Goal: Information Seeking & Learning: Learn about a topic

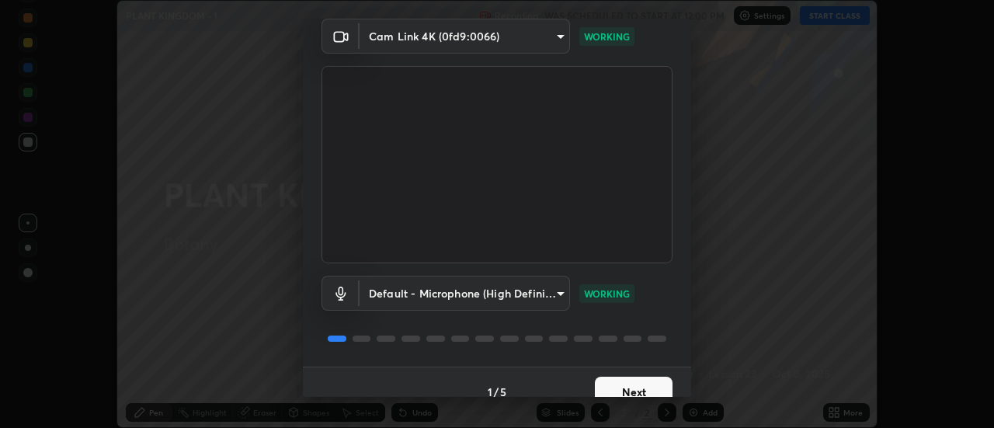
scroll to position [82, 0]
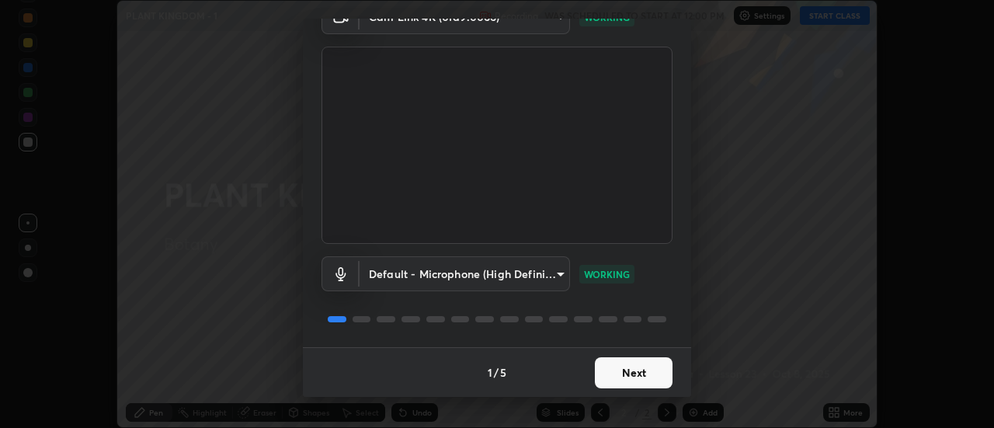
click at [634, 373] on button "Next" at bounding box center [634, 372] width 78 height 31
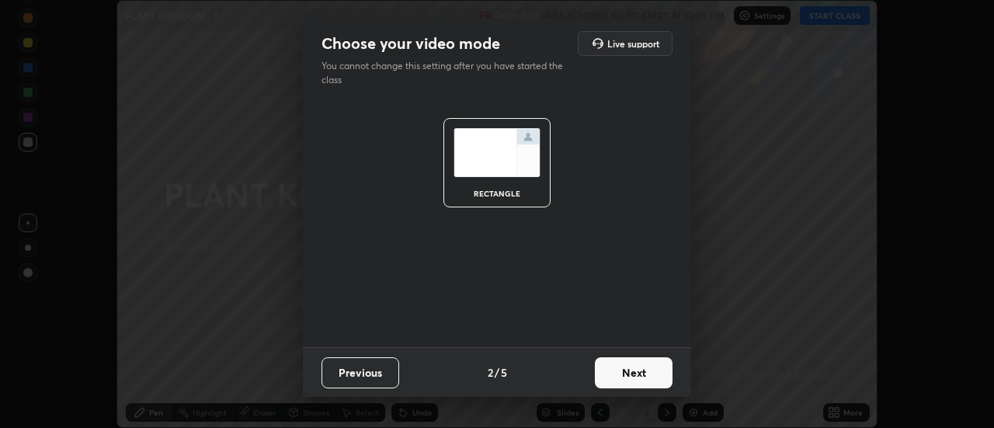
click at [629, 373] on button "Next" at bounding box center [634, 372] width 78 height 31
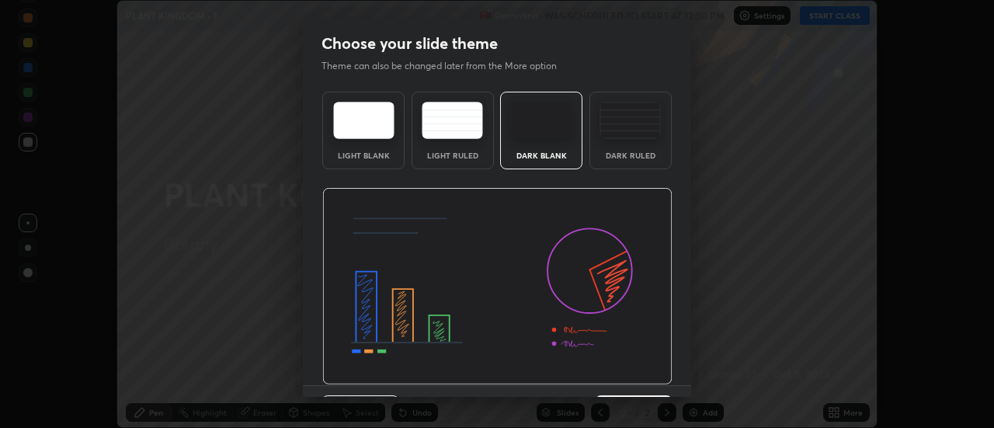
scroll to position [38, 0]
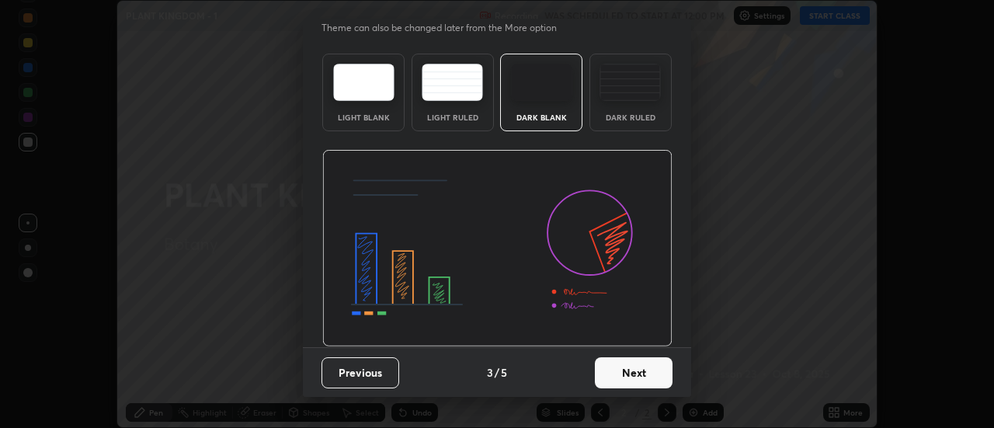
click at [628, 374] on button "Next" at bounding box center [634, 372] width 78 height 31
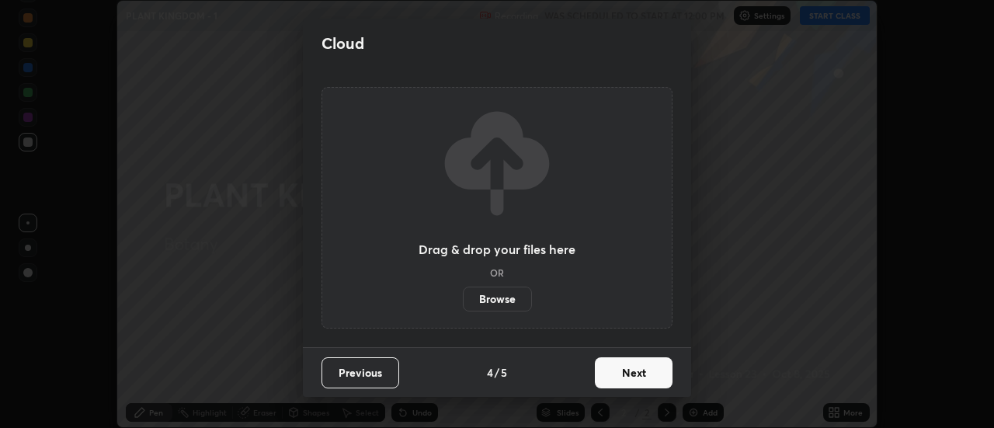
scroll to position [0, 0]
click at [626, 375] on button "Next" at bounding box center [634, 372] width 78 height 31
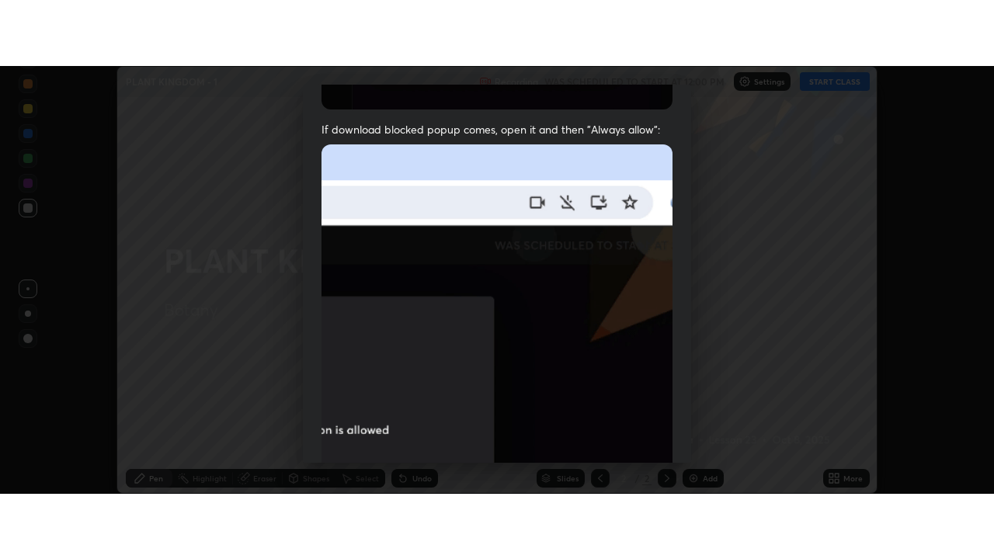
scroll to position [399, 0]
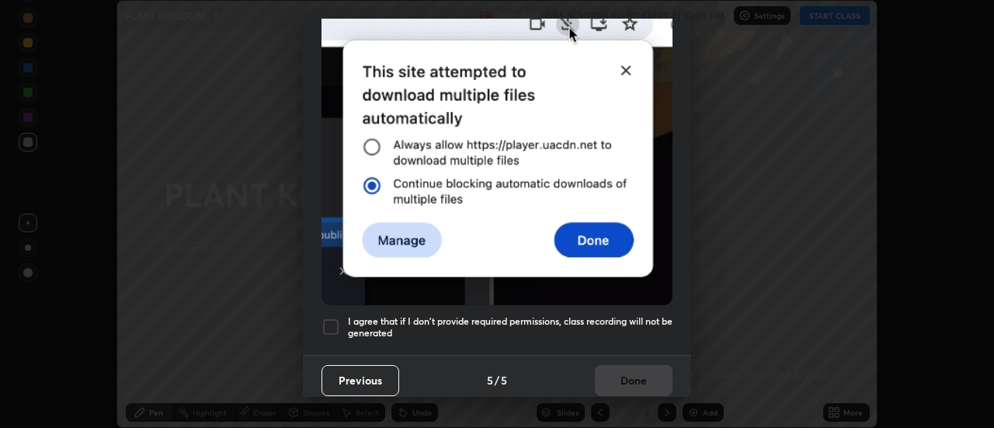
click at [332, 319] on div at bounding box center [331, 327] width 19 height 19
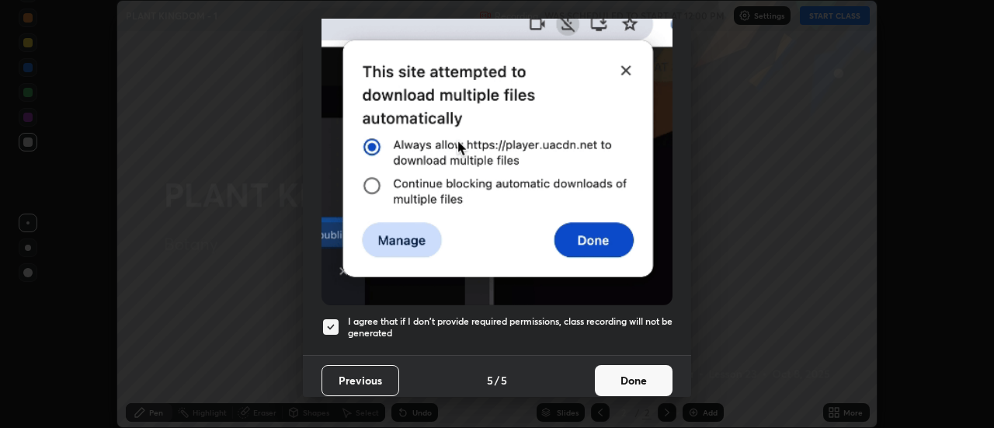
click at [623, 371] on button "Done" at bounding box center [634, 380] width 78 height 31
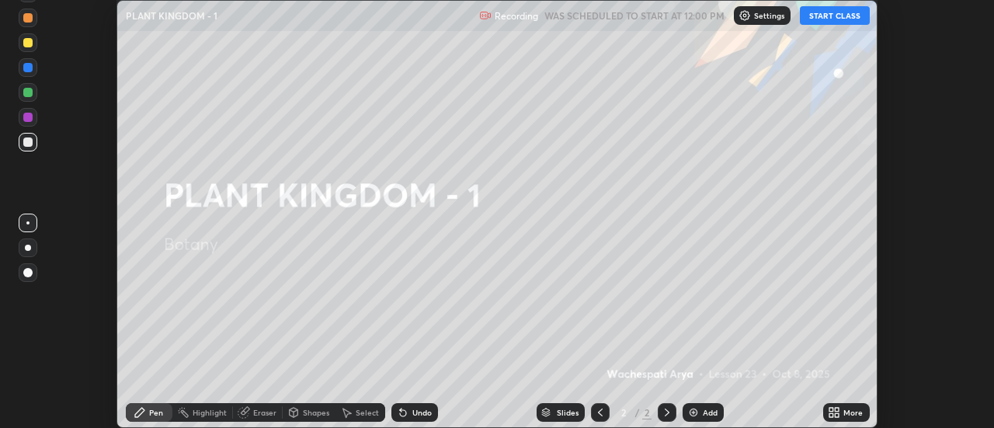
click at [834, 414] on icon at bounding box center [832, 415] width 4 height 4
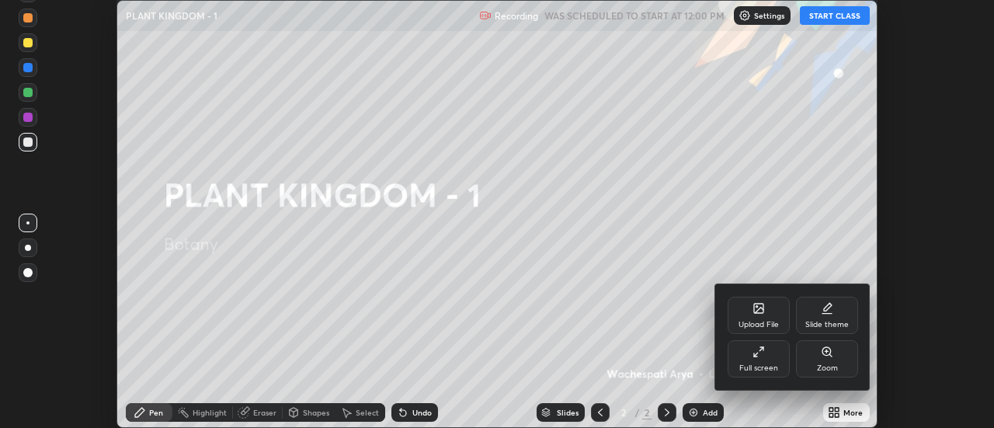
click at [762, 360] on div "Full screen" at bounding box center [759, 358] width 62 height 37
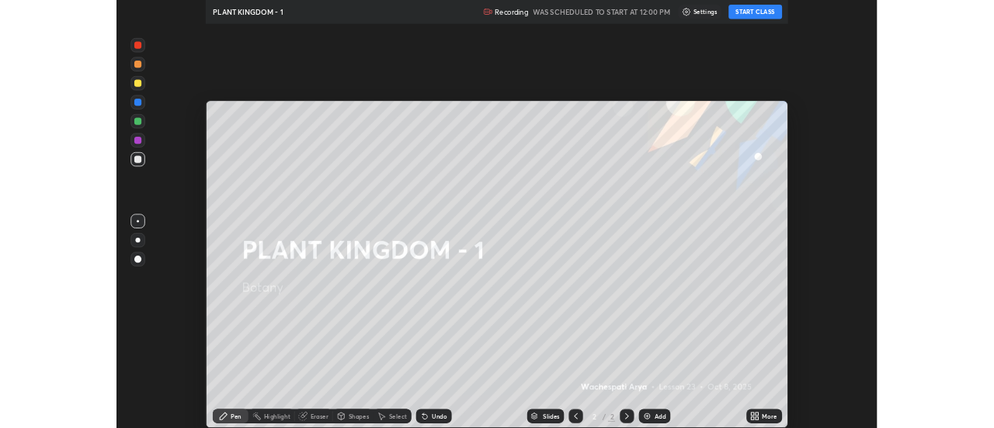
scroll to position [559, 994]
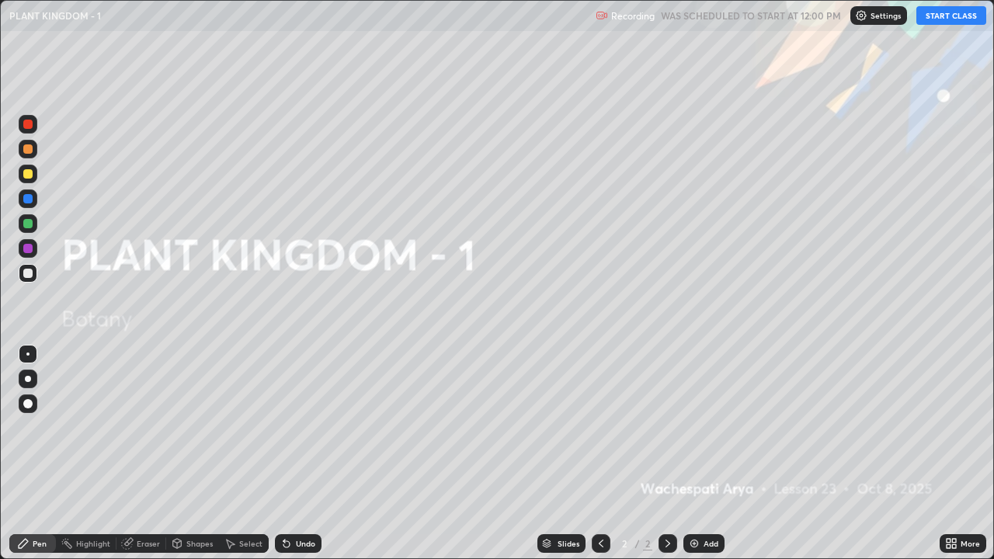
click at [951, 19] on button "START CLASS" at bounding box center [952, 15] width 70 height 19
click at [29, 149] on div at bounding box center [27, 149] width 9 height 9
click at [26, 402] on div at bounding box center [27, 403] width 9 height 9
click at [698, 427] on img at bounding box center [694, 544] width 12 height 12
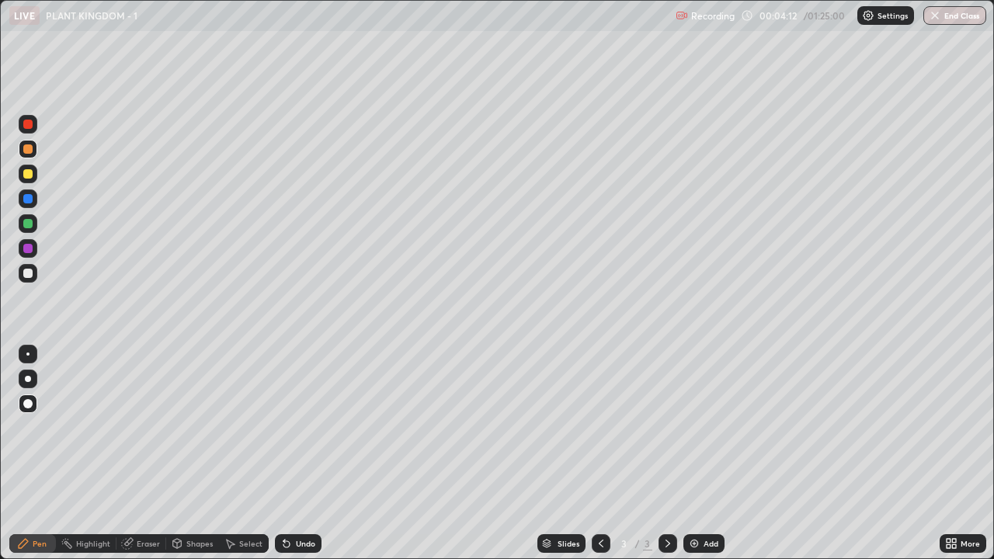
click at [300, 427] on div "Undo" at bounding box center [298, 544] width 47 height 19
click at [23, 404] on div at bounding box center [27, 403] width 9 height 9
click at [31, 276] on div at bounding box center [27, 273] width 9 height 9
click at [30, 228] on div at bounding box center [27, 223] width 9 height 9
click at [30, 197] on div at bounding box center [27, 198] width 9 height 9
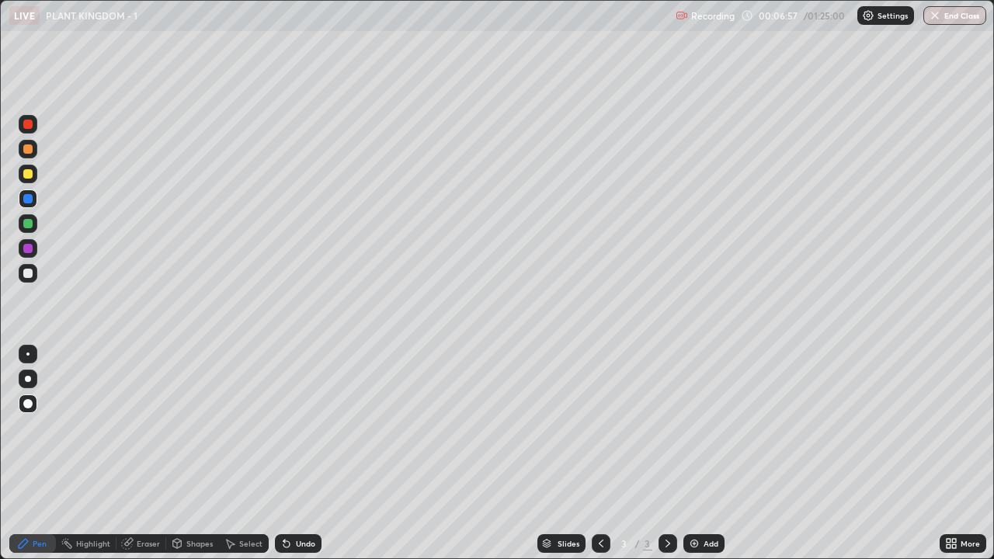
click at [26, 274] on div at bounding box center [27, 273] width 9 height 9
click at [26, 150] on div at bounding box center [27, 149] width 9 height 9
click at [30, 273] on div at bounding box center [27, 273] width 9 height 9
click at [702, 427] on div "Add" at bounding box center [704, 544] width 41 height 19
click at [31, 148] on div at bounding box center [27, 149] width 9 height 9
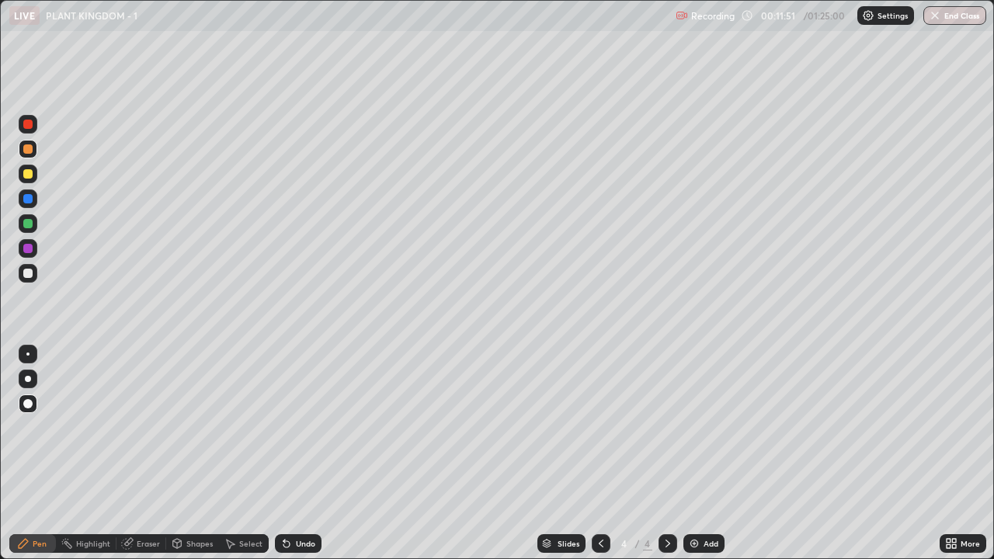
click at [26, 378] on div at bounding box center [28, 379] width 6 height 6
click at [29, 405] on div at bounding box center [27, 403] width 9 height 9
click at [29, 270] on div at bounding box center [27, 273] width 9 height 9
click at [27, 180] on div at bounding box center [28, 174] width 19 height 19
click at [26, 381] on div at bounding box center [28, 379] width 6 height 6
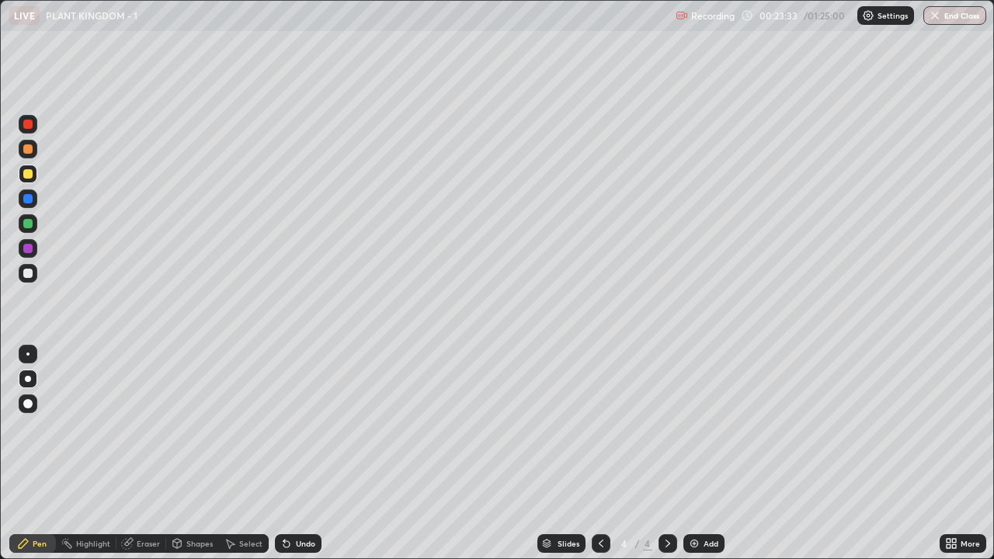
click at [24, 274] on div at bounding box center [27, 273] width 9 height 9
click at [28, 150] on div at bounding box center [27, 149] width 9 height 9
click at [28, 276] on div at bounding box center [27, 273] width 9 height 9
click at [26, 225] on div at bounding box center [27, 223] width 9 height 9
click at [26, 270] on div at bounding box center [27, 273] width 9 height 9
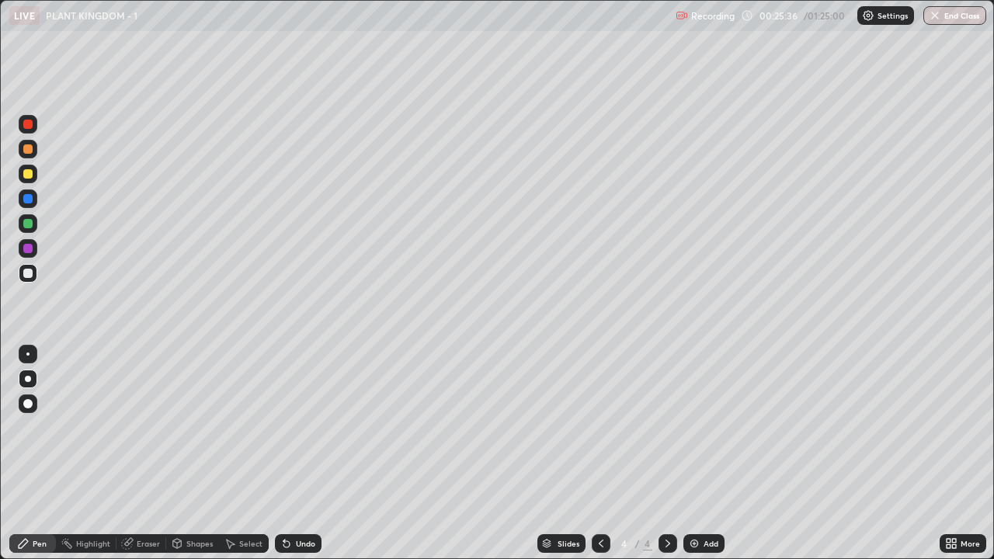
click at [26, 253] on div at bounding box center [27, 248] width 9 height 9
click at [28, 274] on div at bounding box center [27, 273] width 9 height 9
click at [30, 247] on div at bounding box center [27, 248] width 9 height 9
click at [706, 427] on div "Add" at bounding box center [711, 544] width 15 height 8
click at [30, 151] on div at bounding box center [27, 149] width 9 height 9
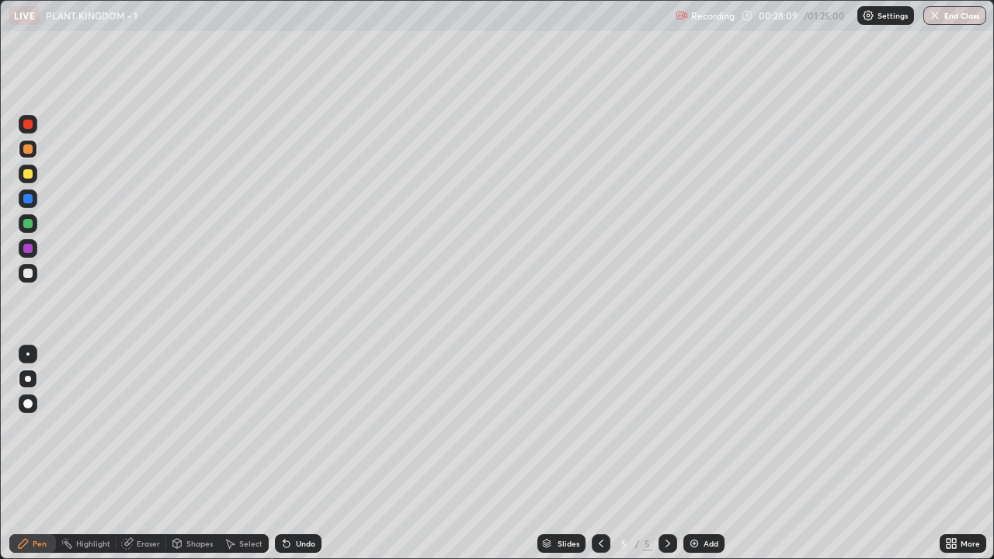
click at [26, 381] on div at bounding box center [28, 379] width 6 height 6
click at [25, 270] on div at bounding box center [27, 273] width 9 height 9
click at [27, 175] on div at bounding box center [27, 173] width 9 height 9
click at [32, 227] on div at bounding box center [27, 223] width 9 height 9
click at [313, 427] on div "Undo" at bounding box center [305, 544] width 19 height 8
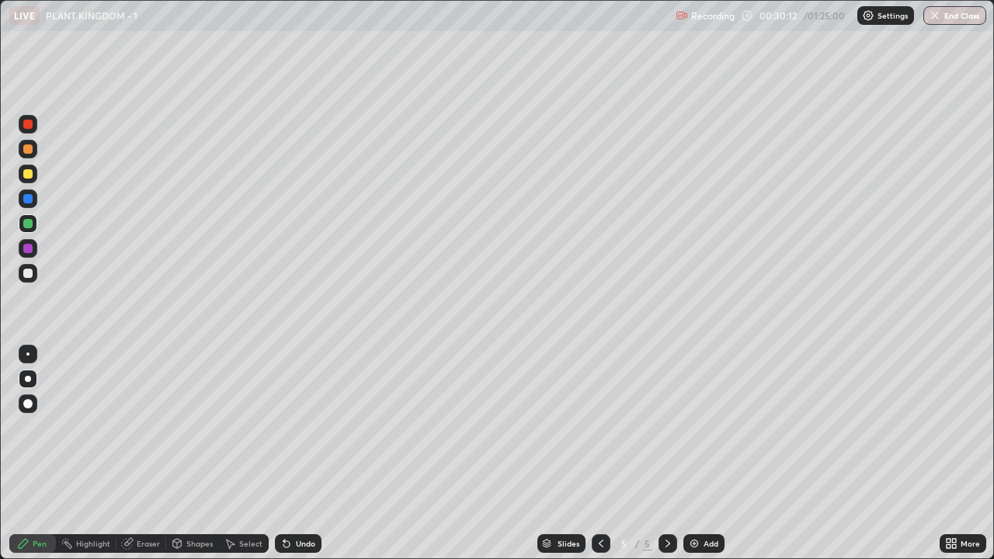
click at [312, 427] on div "Undo" at bounding box center [305, 544] width 19 height 8
click at [319, 427] on div "Undo" at bounding box center [298, 544] width 47 height 19
click at [318, 427] on div "Undo" at bounding box center [298, 544] width 47 height 19
click at [30, 272] on div at bounding box center [27, 273] width 9 height 9
click at [27, 151] on div at bounding box center [27, 149] width 9 height 9
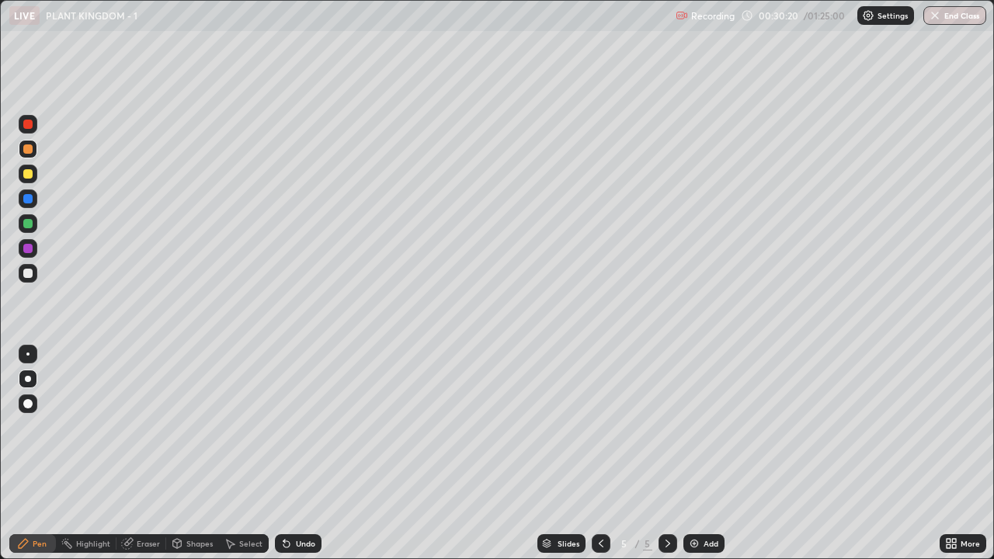
click at [27, 121] on div at bounding box center [27, 124] width 9 height 9
click at [26, 174] on div at bounding box center [27, 173] width 9 height 9
click at [26, 385] on div at bounding box center [28, 379] width 19 height 19
click at [26, 150] on div at bounding box center [27, 149] width 9 height 9
click at [27, 205] on div at bounding box center [28, 199] width 19 height 19
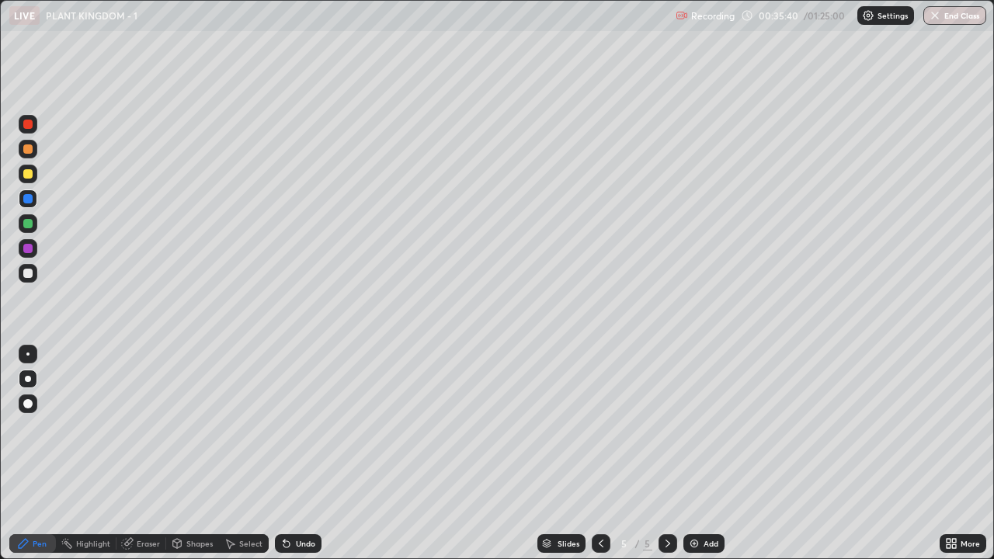
click at [30, 172] on div at bounding box center [27, 173] width 9 height 9
click at [21, 279] on div at bounding box center [28, 273] width 19 height 19
click at [26, 225] on div at bounding box center [27, 223] width 9 height 9
click at [20, 254] on div at bounding box center [28, 248] width 19 height 19
click at [307, 427] on div "Undo" at bounding box center [305, 544] width 19 height 8
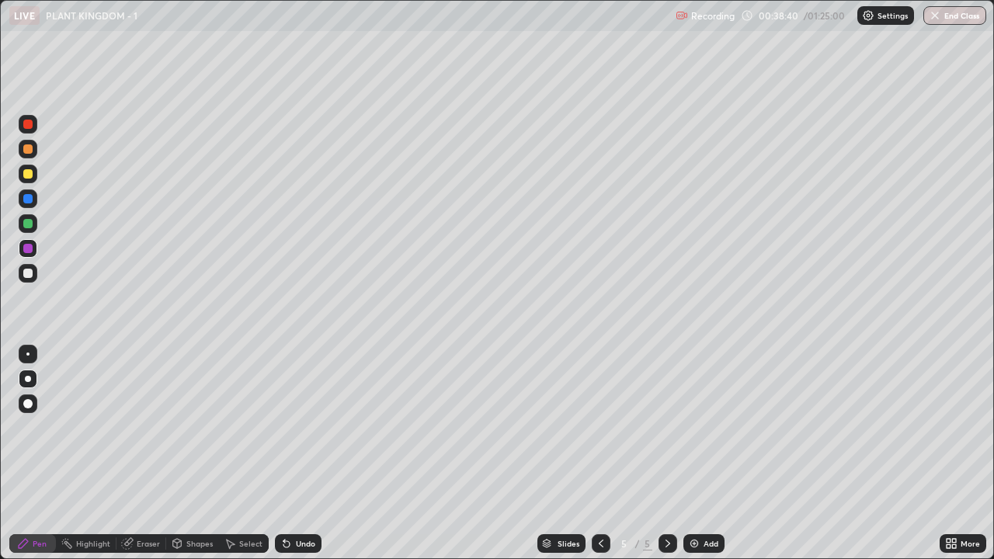
click at [302, 427] on div "Undo" at bounding box center [305, 544] width 19 height 8
click at [695, 427] on img at bounding box center [694, 544] width 12 height 12
click at [26, 149] on div at bounding box center [27, 149] width 9 height 9
click at [31, 276] on div at bounding box center [27, 273] width 9 height 9
click at [24, 150] on div at bounding box center [27, 149] width 9 height 9
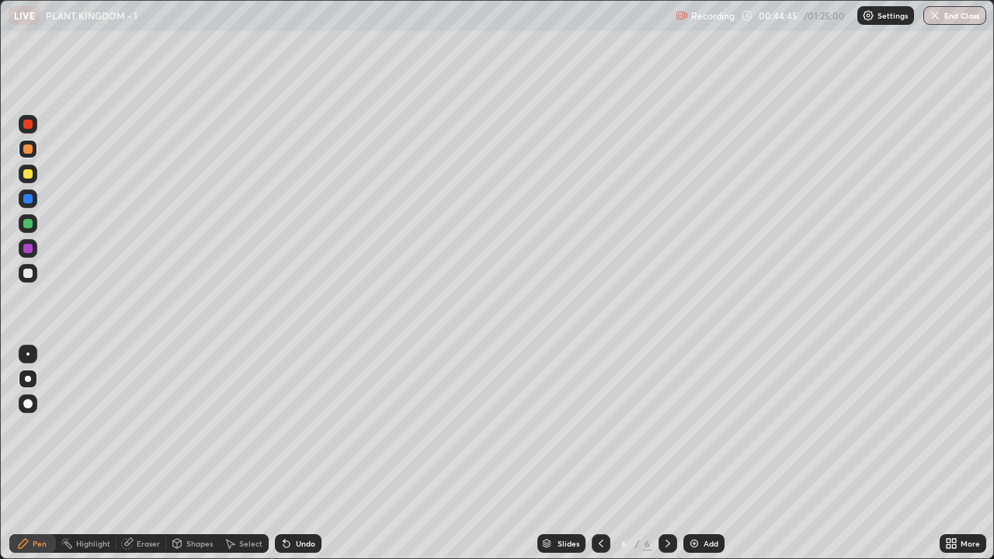
click at [301, 427] on div "Undo" at bounding box center [305, 544] width 19 height 8
click at [28, 224] on div at bounding box center [27, 223] width 9 height 9
click at [89, 427] on div "Highlight" at bounding box center [93, 544] width 34 height 8
click at [134, 427] on div "Eraser" at bounding box center [142, 544] width 50 height 19
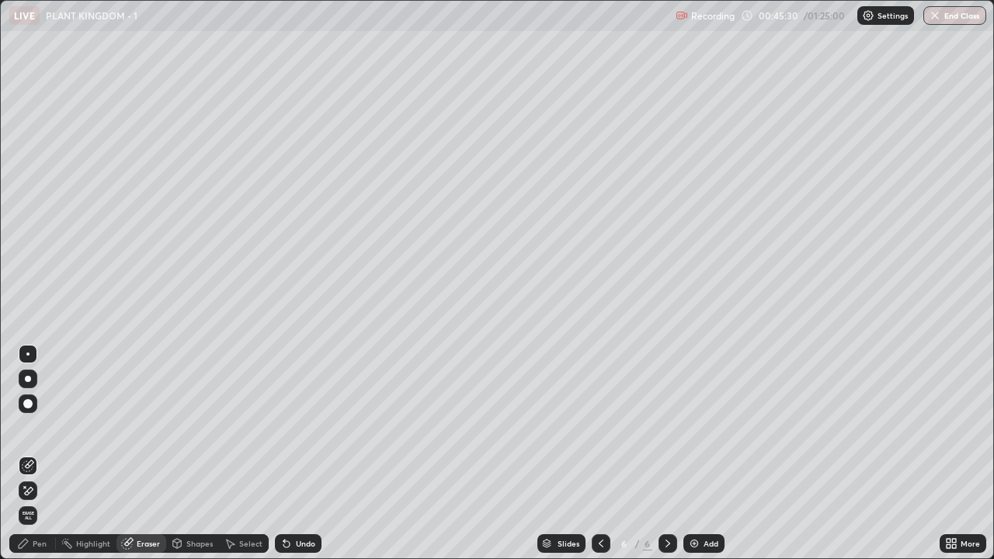
click at [30, 427] on div "Pen" at bounding box center [32, 544] width 47 height 19
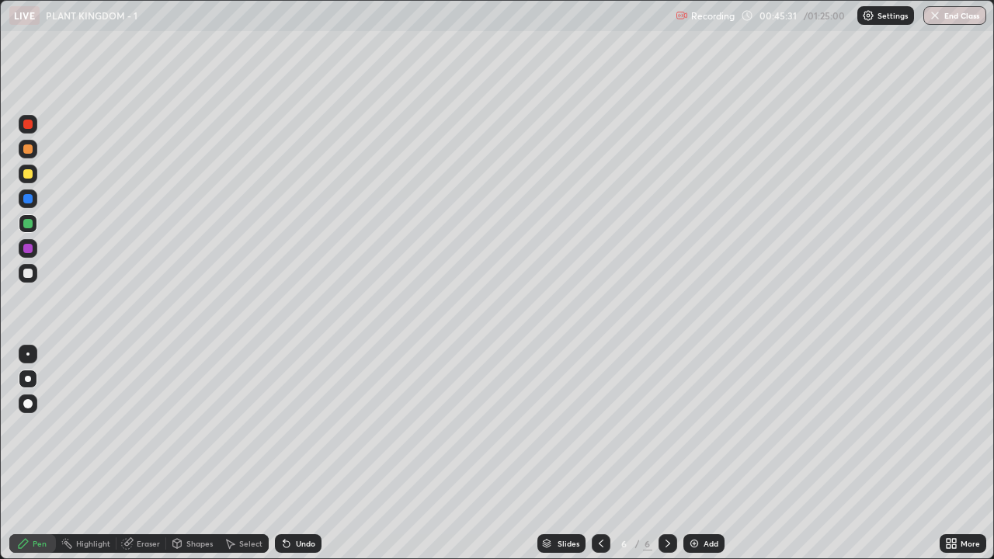
click at [27, 274] on div at bounding box center [27, 273] width 9 height 9
click at [26, 427] on icon at bounding box center [23, 544] width 12 height 12
click at [24, 200] on div at bounding box center [27, 198] width 9 height 9
click at [298, 427] on div "Undo" at bounding box center [298, 544] width 47 height 19
click at [25, 152] on div at bounding box center [27, 149] width 9 height 9
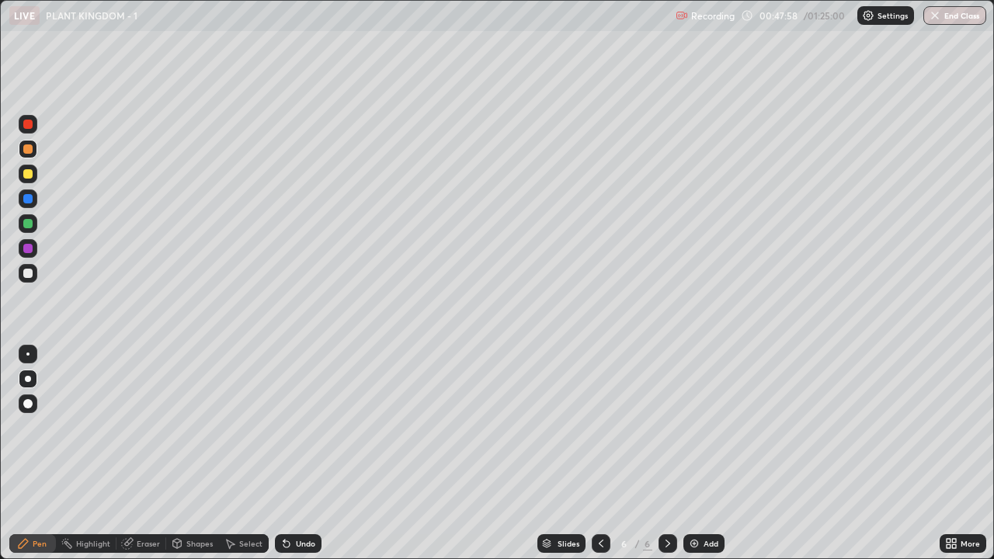
click at [26, 275] on div at bounding box center [27, 273] width 9 height 9
click at [30, 174] on div at bounding box center [27, 173] width 9 height 9
click at [26, 280] on div at bounding box center [28, 273] width 19 height 19
click at [32, 228] on div at bounding box center [28, 223] width 19 height 19
click at [299, 427] on div "Undo" at bounding box center [305, 544] width 19 height 8
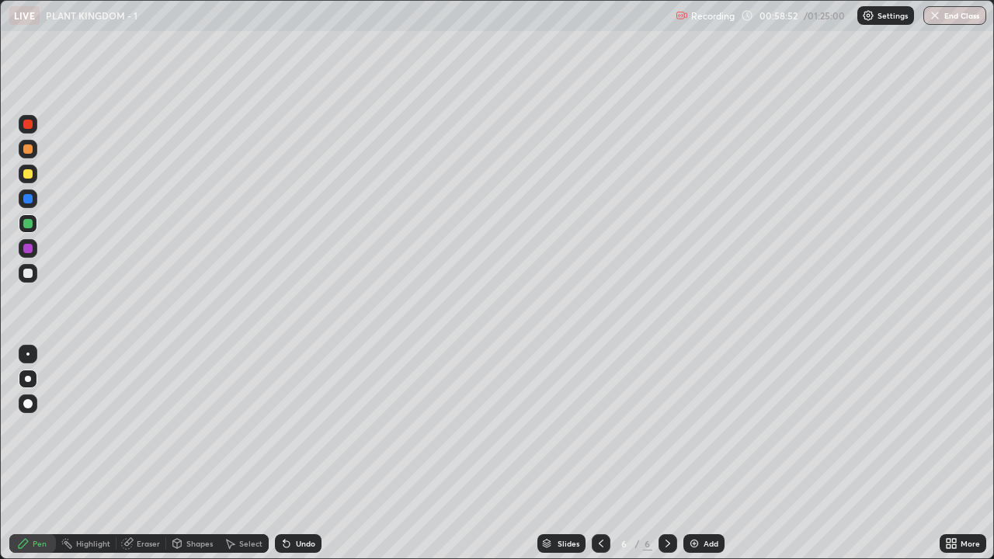
click at [665, 427] on icon at bounding box center [668, 544] width 12 height 12
click at [700, 427] on div "Add" at bounding box center [704, 544] width 41 height 19
click at [22, 276] on div at bounding box center [28, 273] width 19 height 19
click at [296, 427] on div "Undo" at bounding box center [305, 544] width 19 height 8
click at [242, 427] on div "Select" at bounding box center [250, 544] width 23 height 8
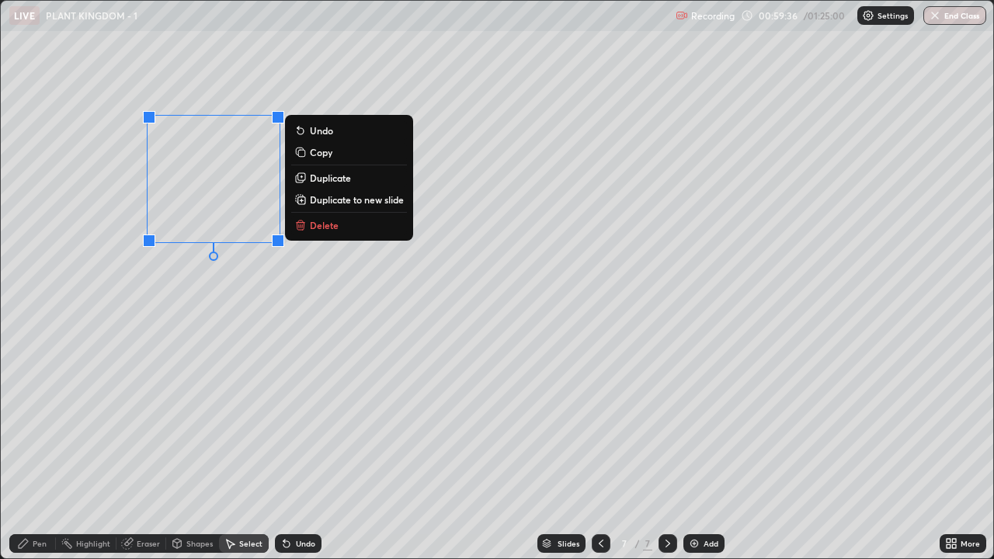
click at [183, 367] on div "0 ° Undo Copy Duplicate Duplicate to new slide Delete" at bounding box center [497, 280] width 993 height 558
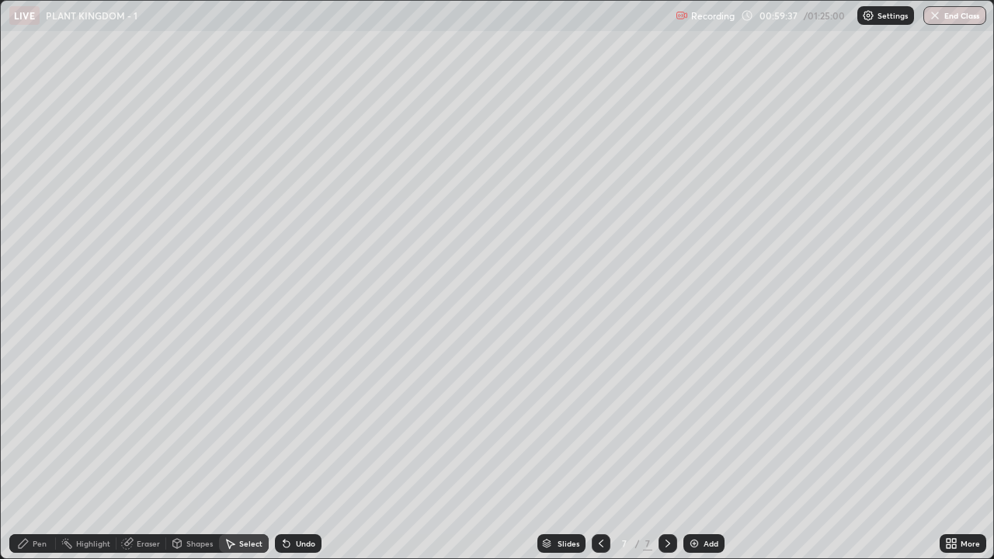
click at [33, 427] on div "Pen" at bounding box center [40, 544] width 14 height 8
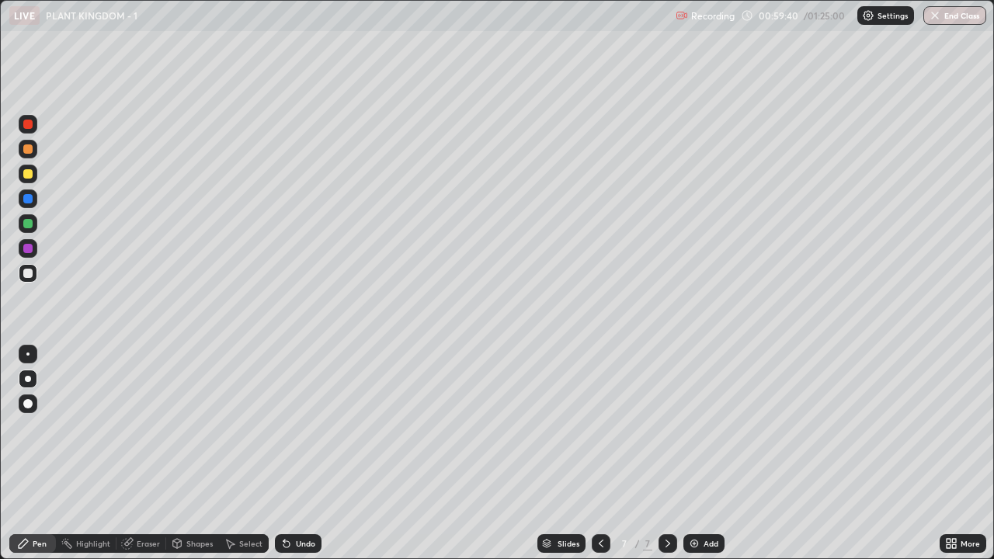
click at [295, 427] on div "Undo" at bounding box center [298, 544] width 47 height 19
click at [243, 427] on div "Select" at bounding box center [250, 544] width 23 height 8
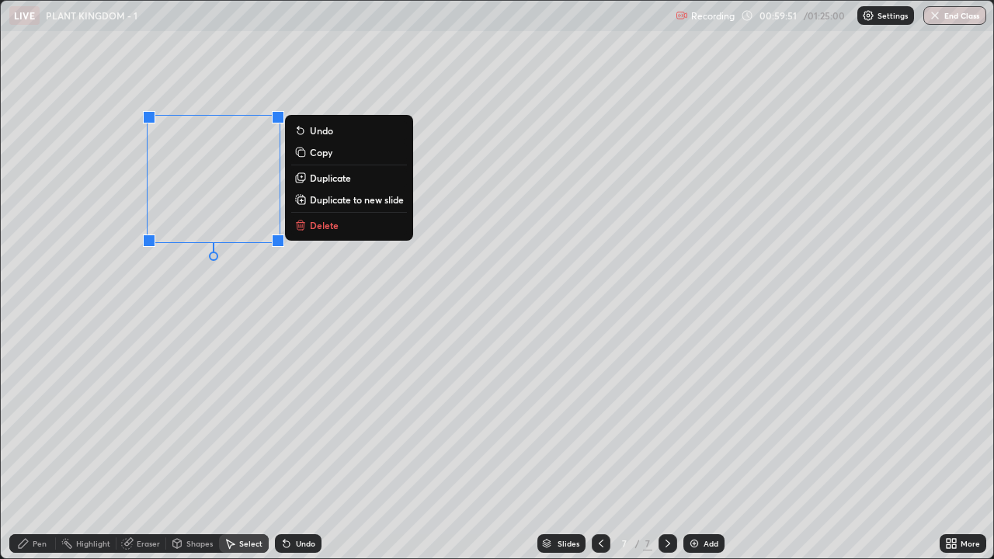
click at [343, 178] on p "Duplicate" at bounding box center [330, 178] width 41 height 12
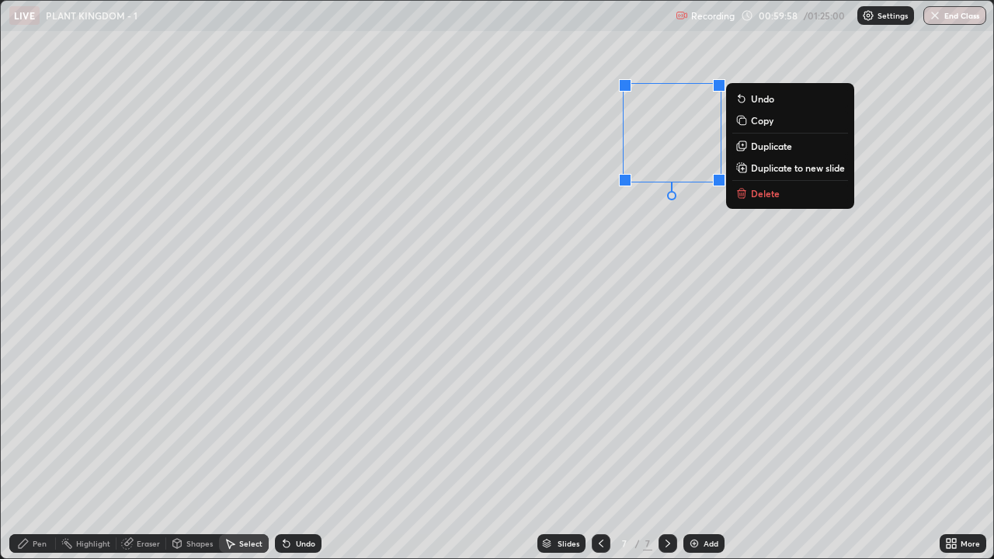
click at [772, 150] on p "Duplicate" at bounding box center [771, 146] width 41 height 12
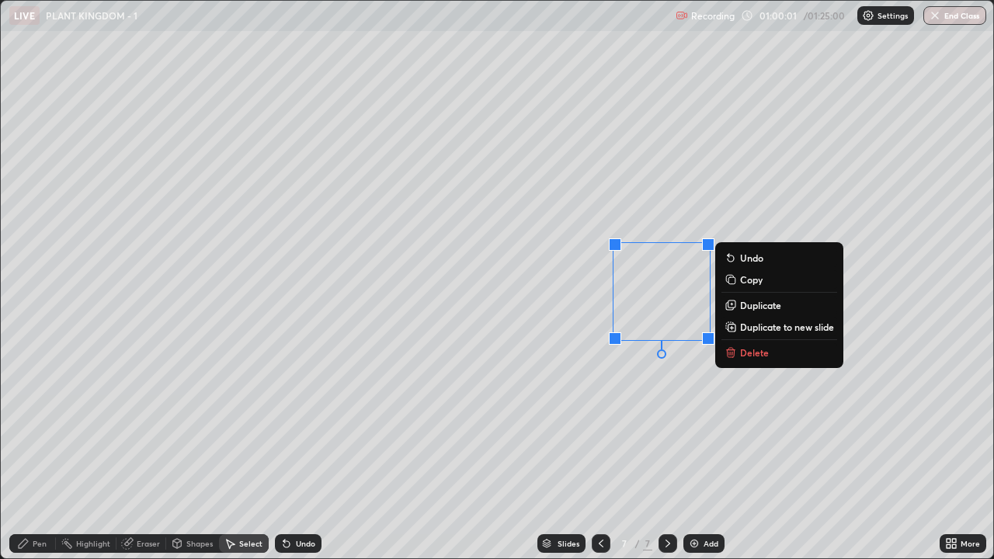
click at [670, 421] on div "0 ° Undo Copy Duplicate Duplicate to new slide Delete" at bounding box center [497, 280] width 993 height 558
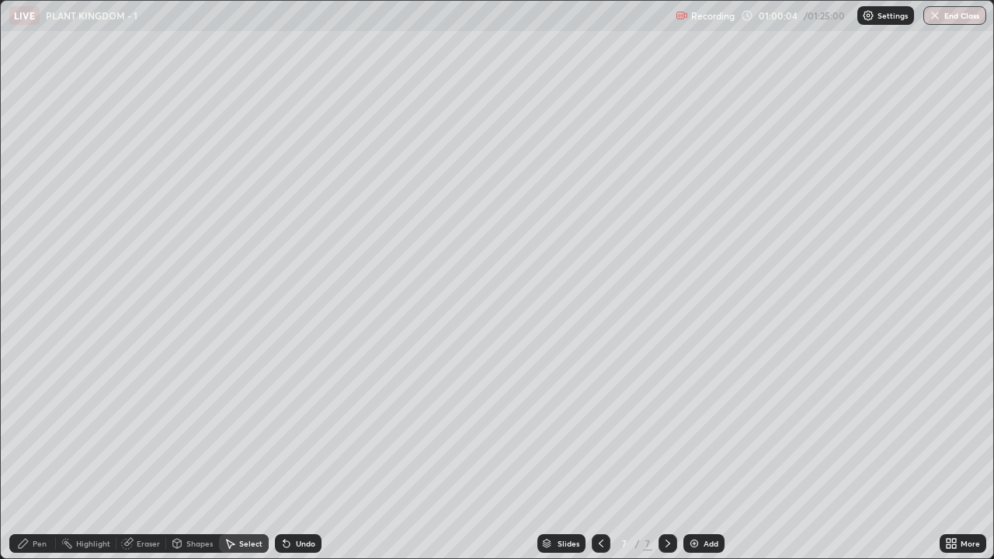
click at [32, 427] on div "Pen" at bounding box center [32, 544] width 47 height 19
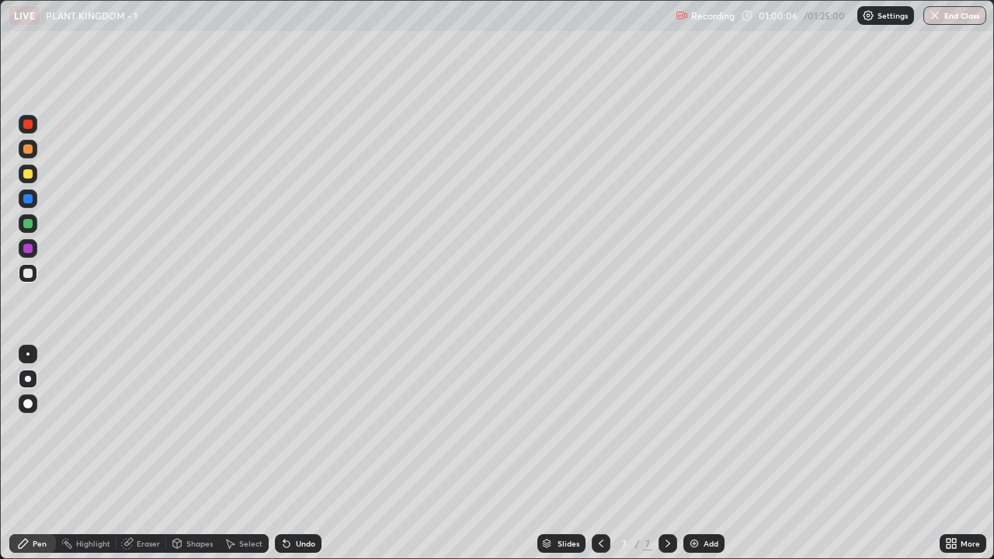
click at [30, 178] on div at bounding box center [27, 173] width 9 height 9
click at [28, 379] on div at bounding box center [28, 379] width 6 height 6
click at [24, 272] on div at bounding box center [27, 273] width 9 height 9
click at [29, 149] on div at bounding box center [27, 149] width 9 height 9
click at [26, 226] on div at bounding box center [27, 223] width 9 height 9
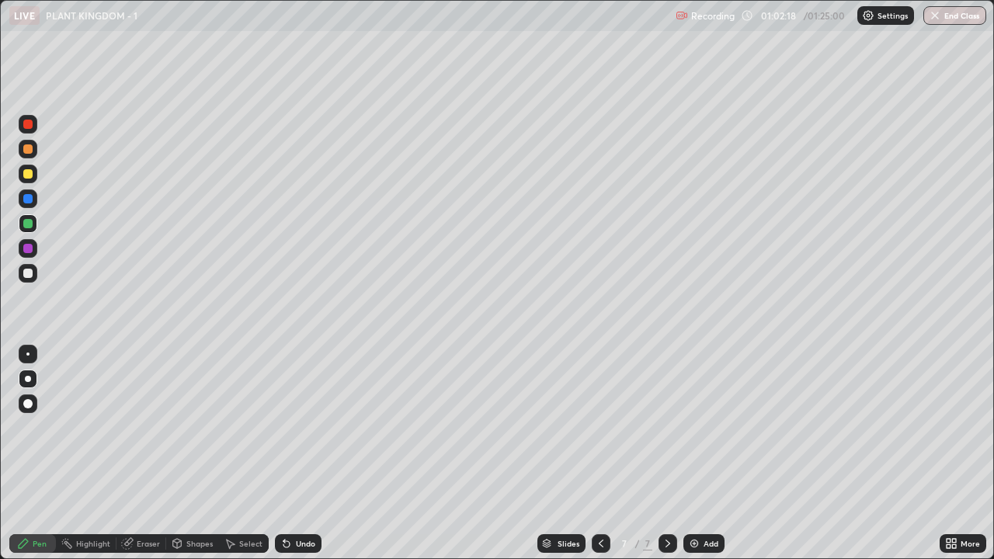
click at [302, 427] on div "Undo" at bounding box center [305, 544] width 19 height 8
click at [303, 427] on div "Undo" at bounding box center [305, 544] width 19 height 8
click at [30, 273] on div at bounding box center [27, 273] width 9 height 9
click at [694, 427] on img at bounding box center [694, 544] width 12 height 12
click at [22, 155] on div at bounding box center [28, 149] width 19 height 19
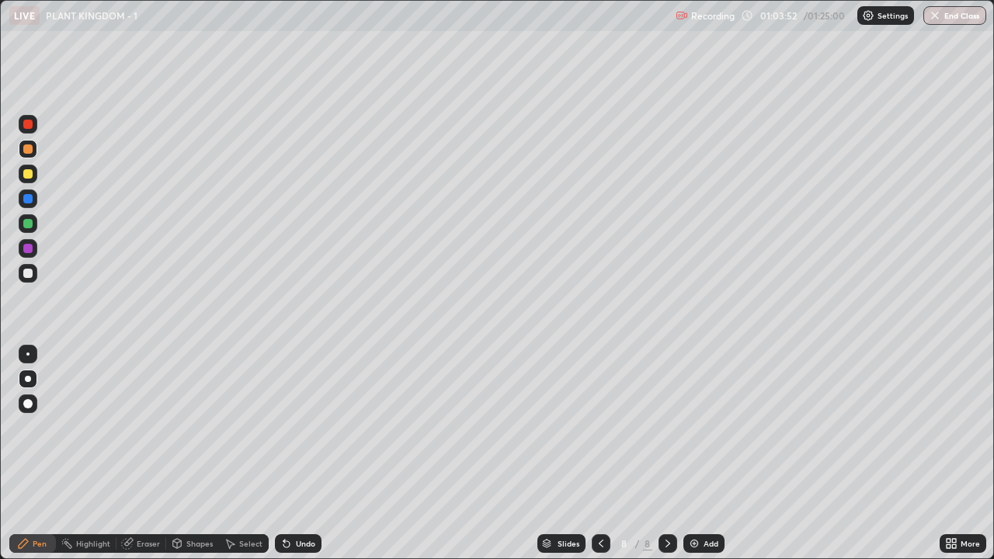
click at [305, 427] on div "Undo" at bounding box center [305, 544] width 19 height 8
click at [304, 427] on div "Undo" at bounding box center [305, 544] width 19 height 8
click at [308, 427] on div "Undo" at bounding box center [305, 544] width 19 height 8
click at [301, 427] on div "Undo" at bounding box center [305, 544] width 19 height 8
click at [26, 427] on div "Pen" at bounding box center [32, 544] width 47 height 19
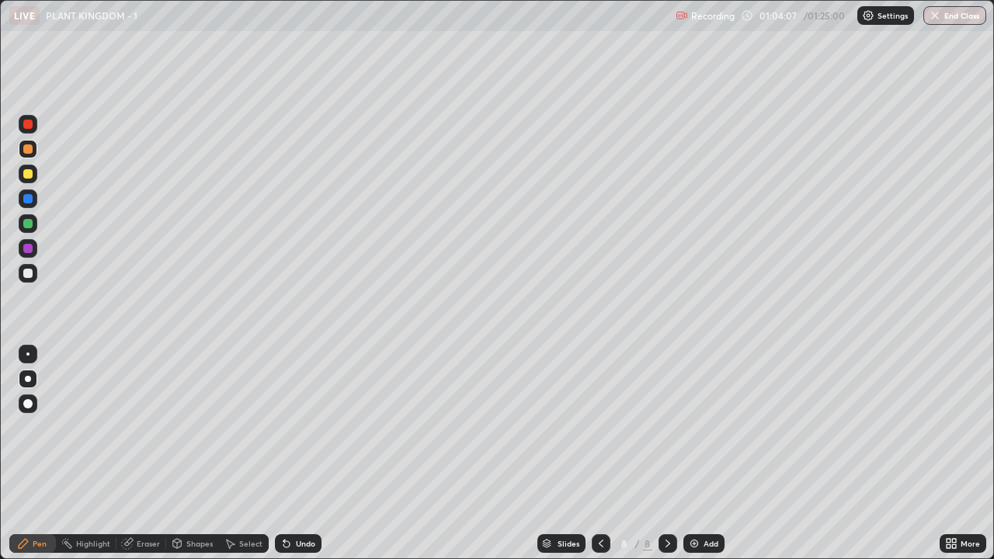
click at [28, 379] on div at bounding box center [28, 379] width 6 height 6
click at [26, 280] on div at bounding box center [28, 273] width 19 height 19
click at [28, 155] on div at bounding box center [28, 149] width 19 height 19
click at [26, 275] on div at bounding box center [27, 273] width 9 height 9
click at [29, 174] on div at bounding box center [27, 173] width 9 height 9
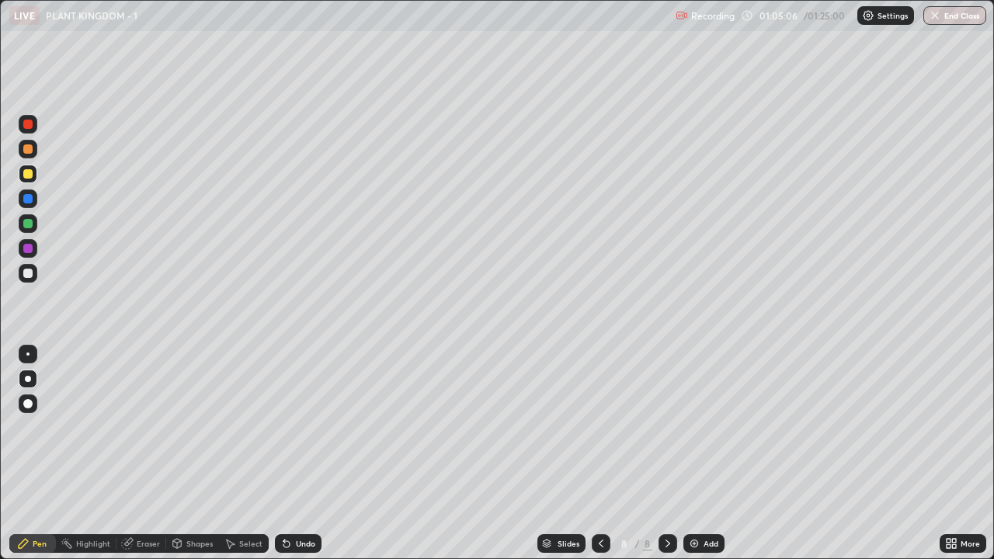
click at [33, 152] on div at bounding box center [28, 149] width 19 height 19
click at [29, 275] on div at bounding box center [27, 273] width 9 height 9
click at [29, 172] on div at bounding box center [27, 173] width 9 height 9
click at [28, 379] on div at bounding box center [28, 379] width 6 height 6
click at [25, 250] on div at bounding box center [27, 248] width 9 height 9
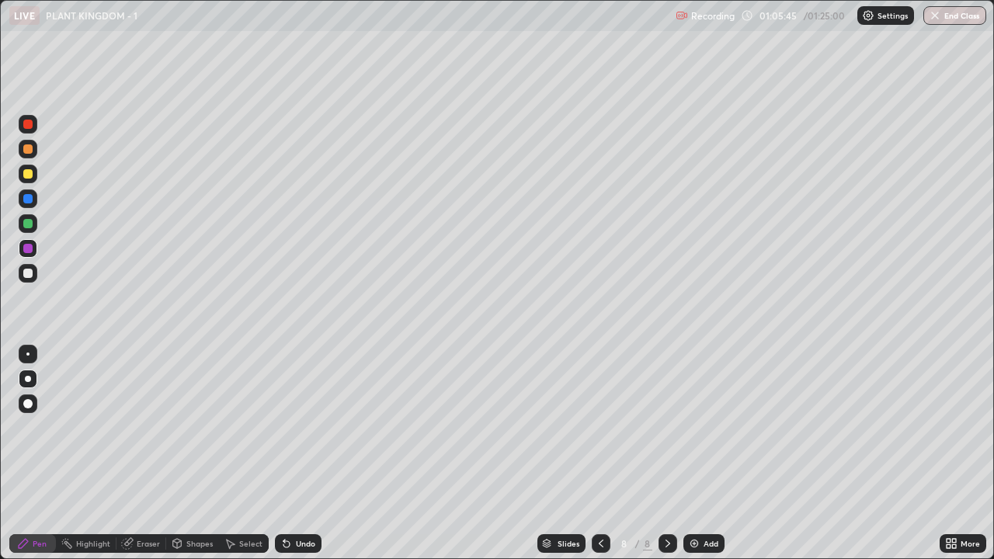
click at [26, 222] on div at bounding box center [27, 223] width 9 height 9
click at [312, 427] on div "Undo" at bounding box center [298, 544] width 47 height 19
click at [29, 275] on div at bounding box center [27, 273] width 9 height 9
click at [698, 427] on img at bounding box center [694, 544] width 12 height 12
click at [28, 148] on div at bounding box center [27, 149] width 9 height 9
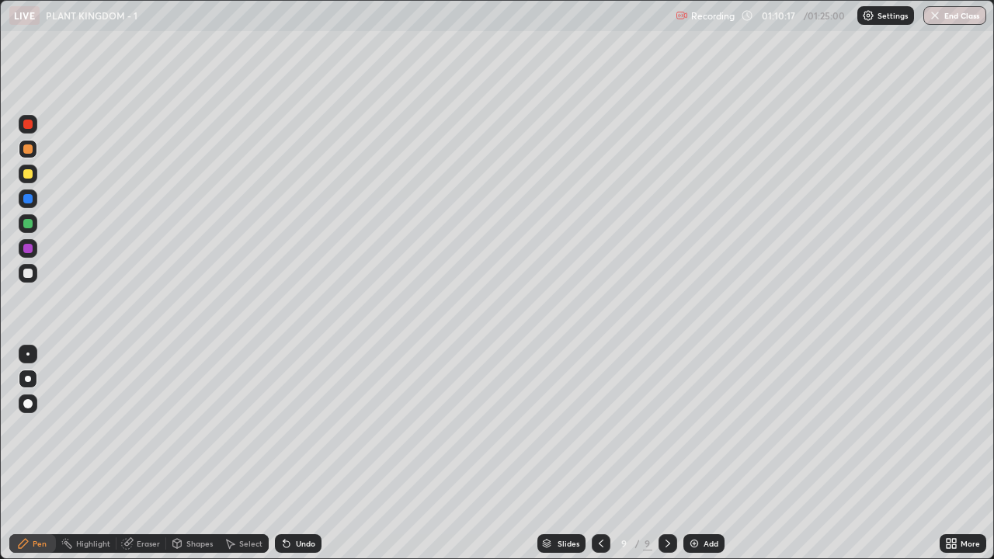
click at [962, 427] on div "More" at bounding box center [970, 544] width 19 height 8
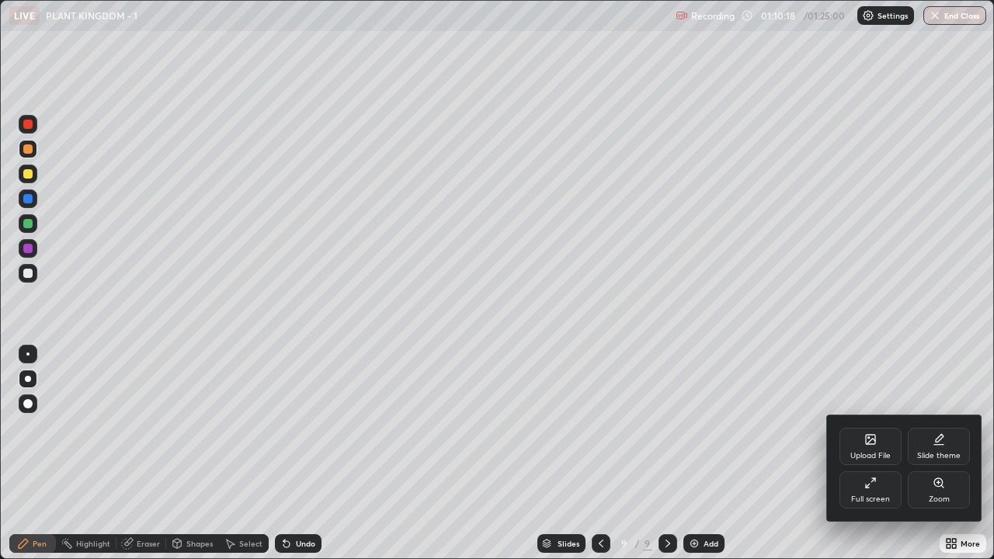
click at [879, 427] on div "Full screen" at bounding box center [871, 490] width 62 height 37
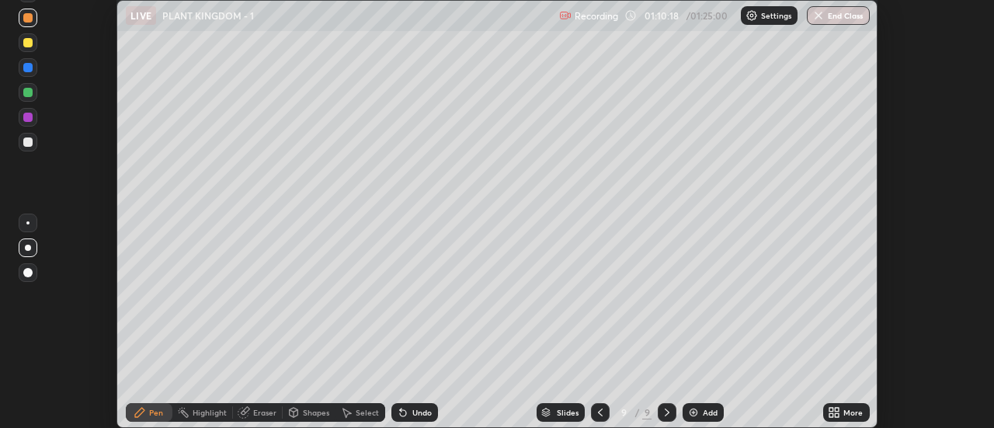
scroll to position [77266, 76699]
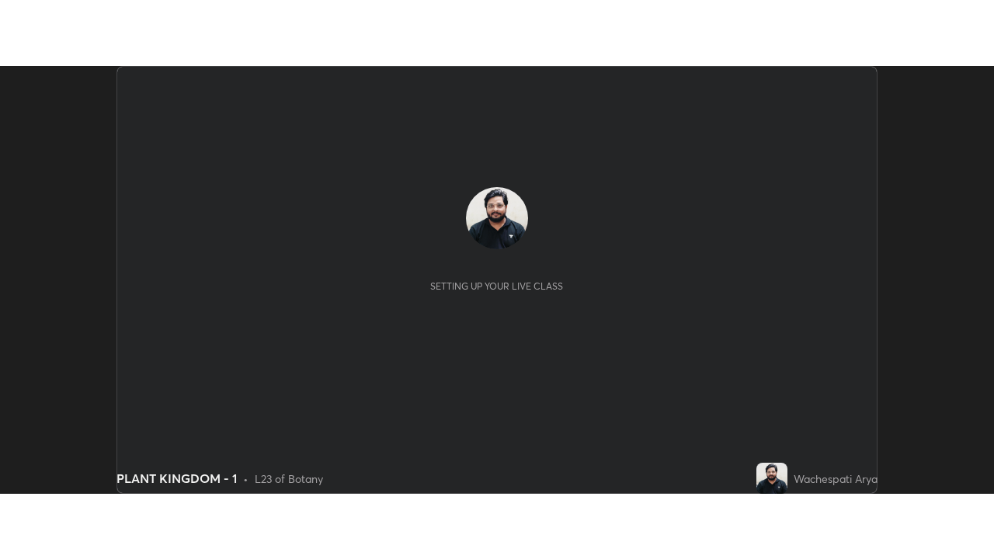
scroll to position [428, 994]
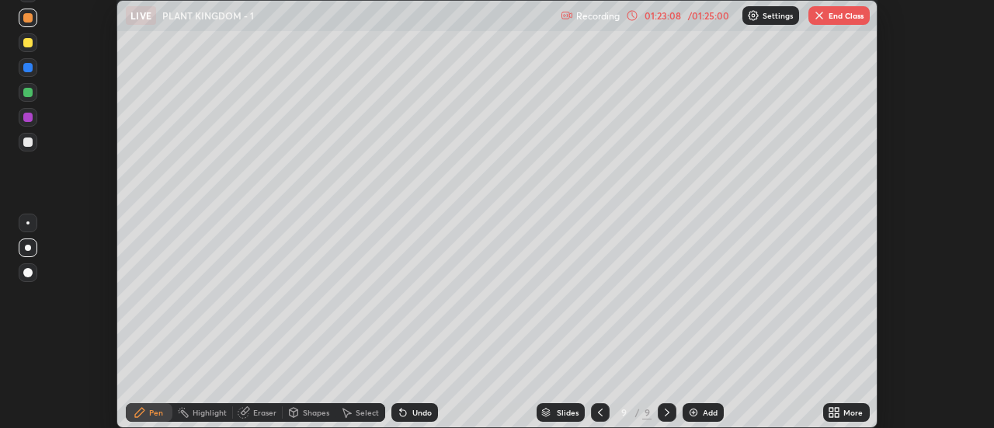
click at [838, 409] on icon at bounding box center [838, 410] width 4 height 4
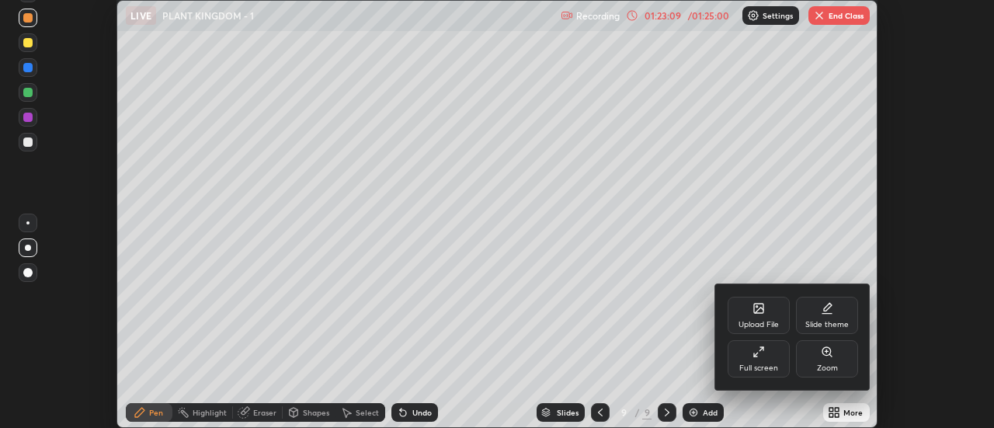
click at [775, 359] on div "Full screen" at bounding box center [759, 358] width 62 height 37
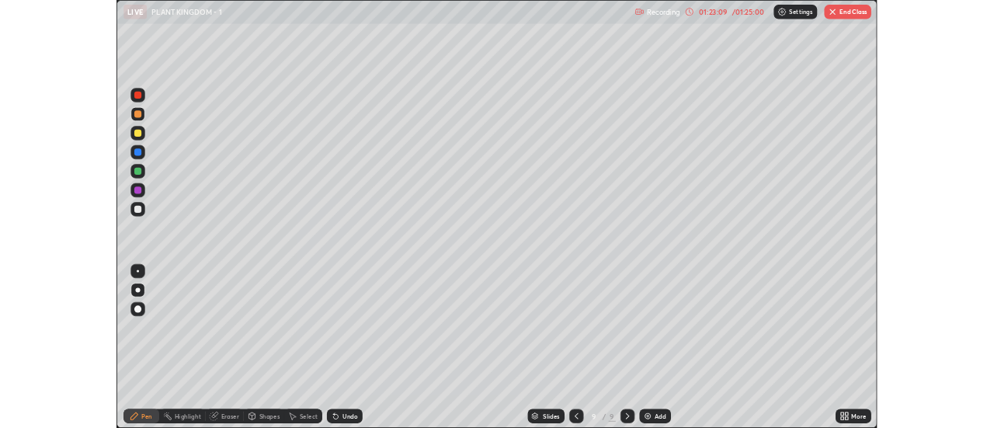
scroll to position [559, 994]
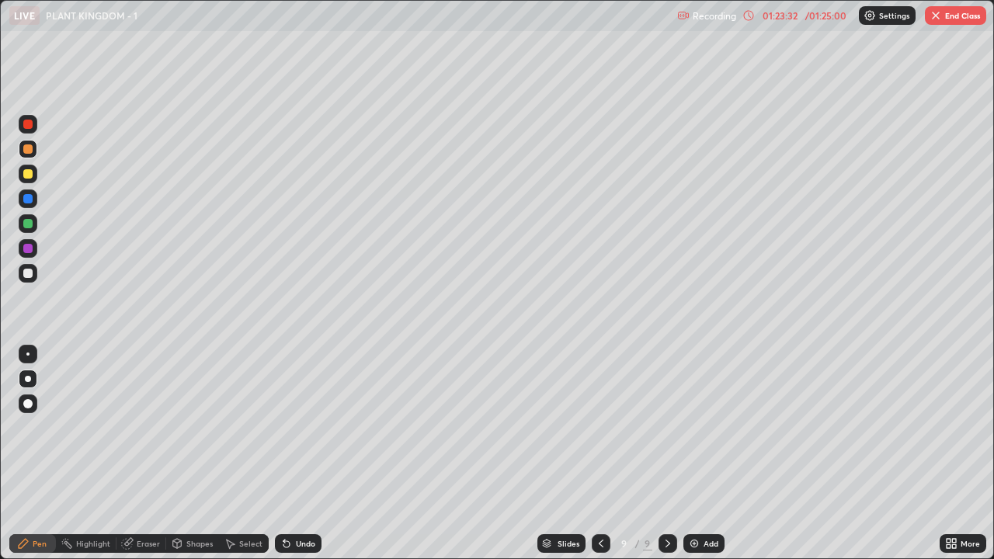
click at [948, 16] on button "End Class" at bounding box center [955, 15] width 61 height 19
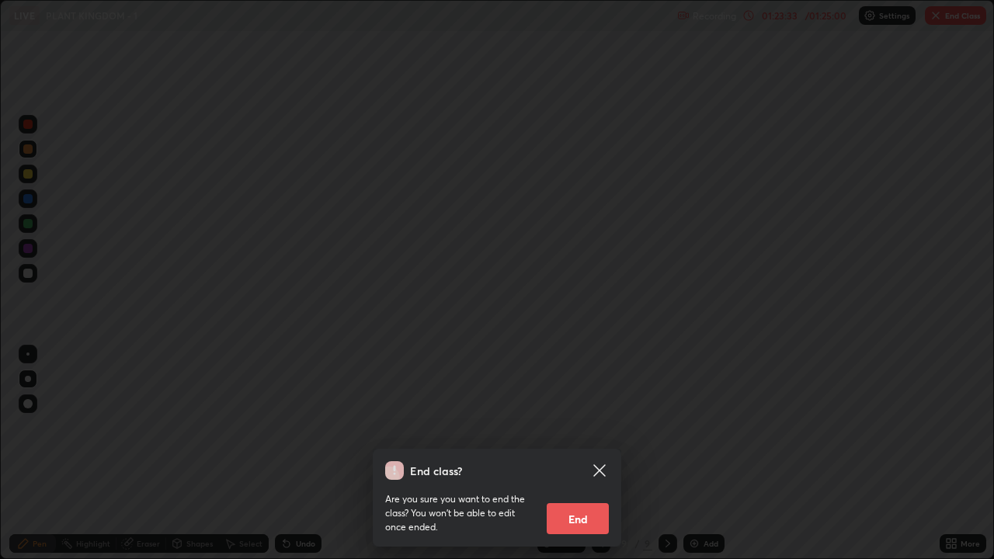
click at [597, 427] on button "End" at bounding box center [578, 518] width 62 height 31
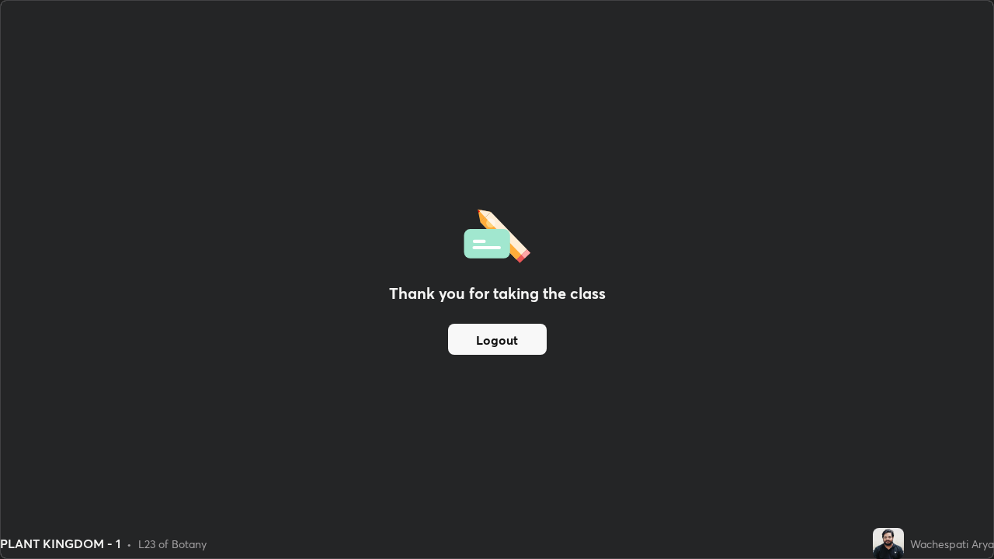
click at [520, 339] on button "Logout" at bounding box center [497, 339] width 99 height 31
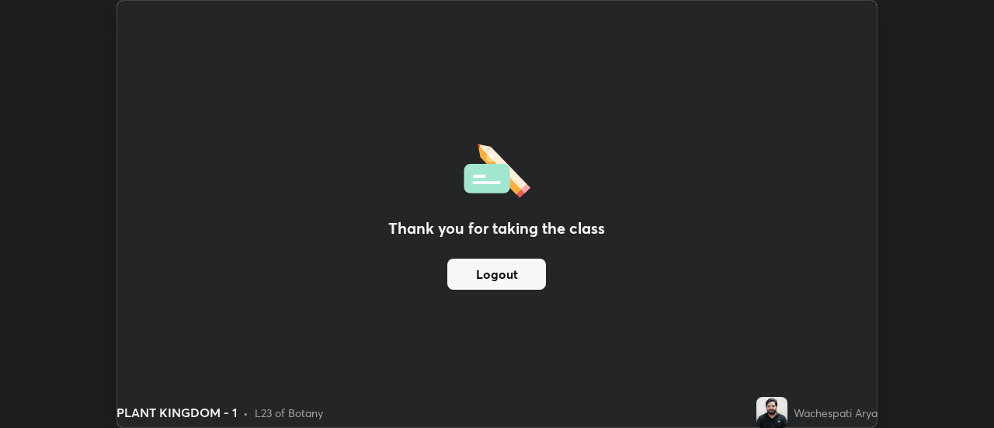
scroll to position [77266, 76699]
